Goal: Task Accomplishment & Management: Manage account settings

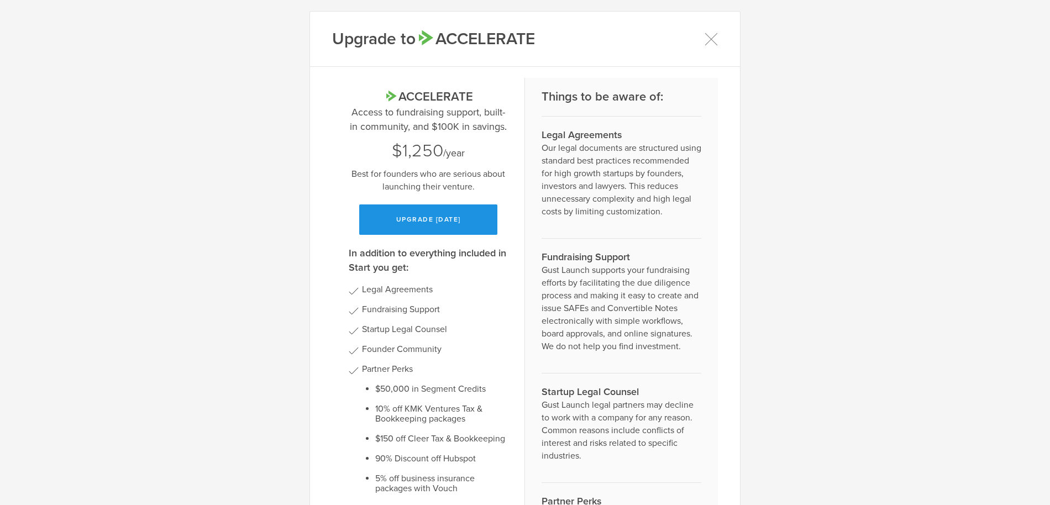
click at [419, 222] on button "Upgrade today" at bounding box center [428, 219] width 138 height 30
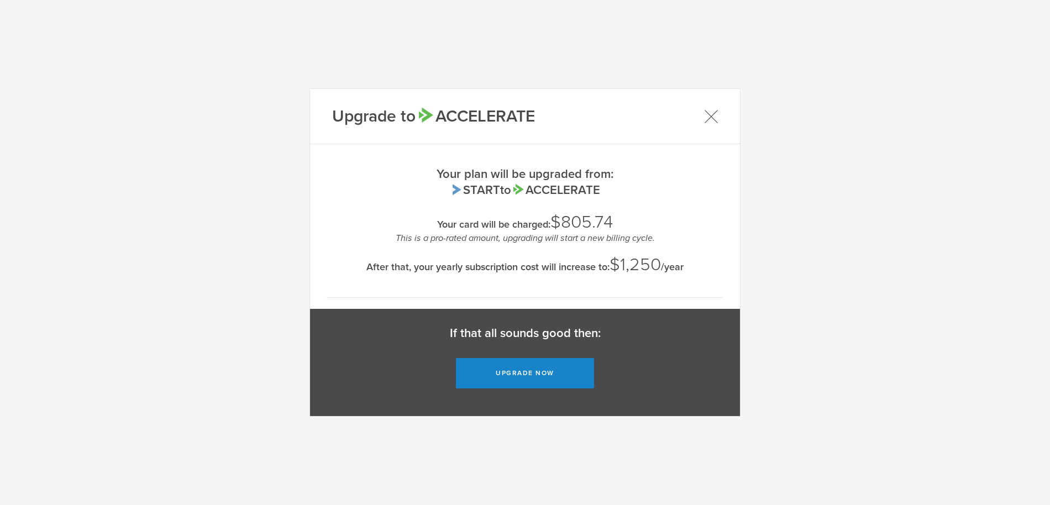
click at [712, 110] on icon at bounding box center [711, 116] width 14 height 14
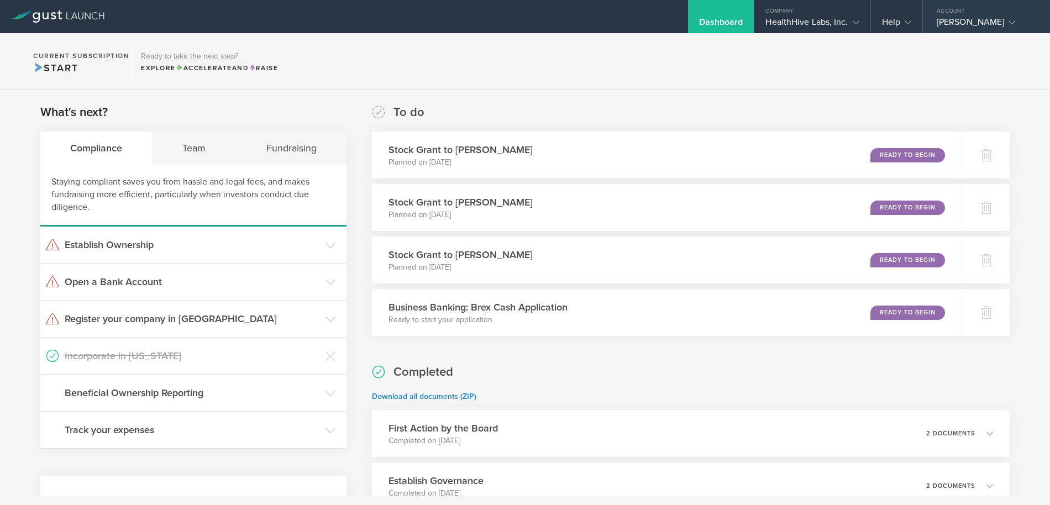
click at [952, 15] on div "Account" at bounding box center [986, 8] width 127 height 17
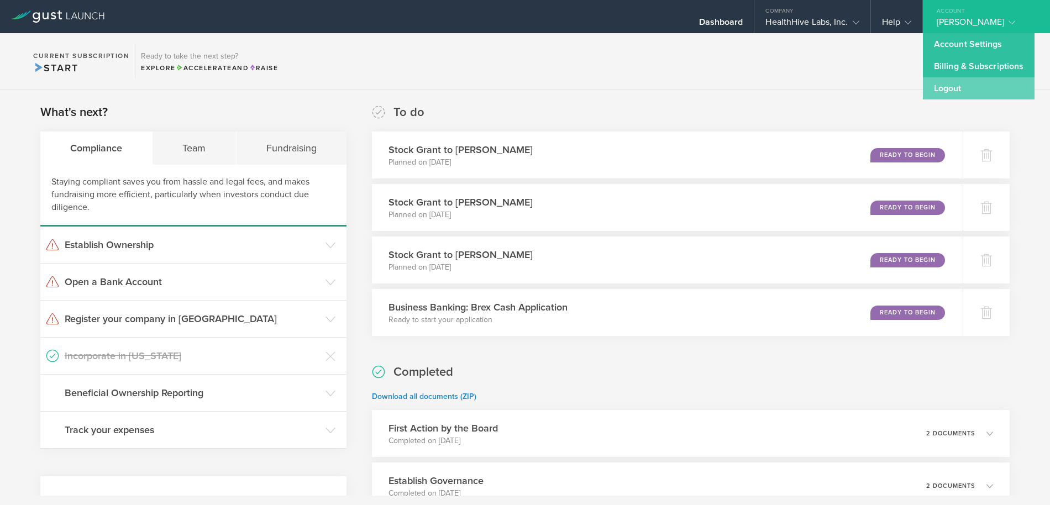
click at [937, 90] on link "Logout" at bounding box center [979, 88] width 112 height 22
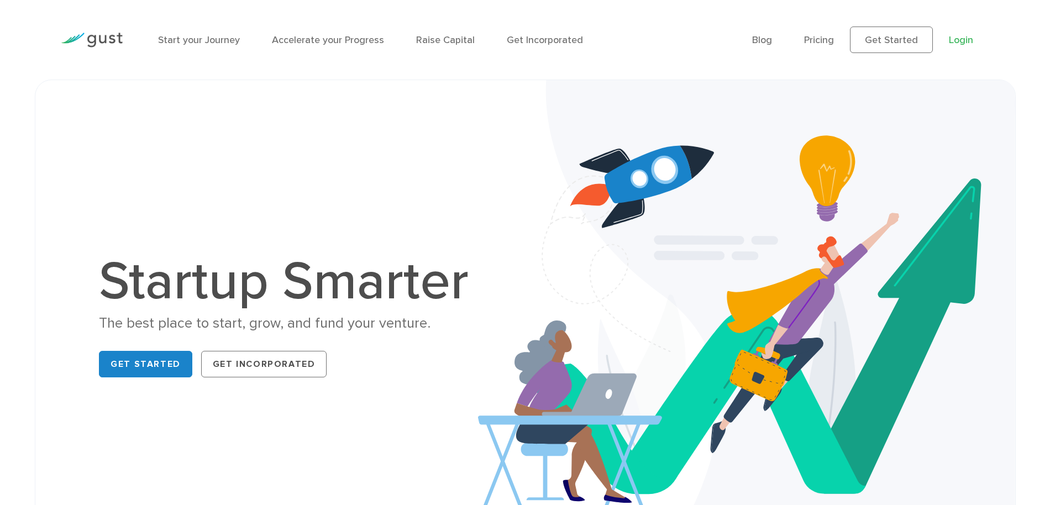
click at [964, 37] on link "Login" at bounding box center [960, 40] width 24 height 12
